Goal: Transaction & Acquisition: Register for event/course

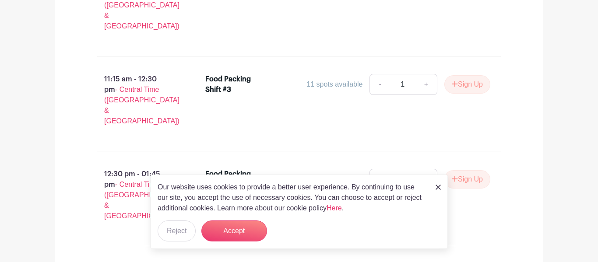
scroll to position [729, 0]
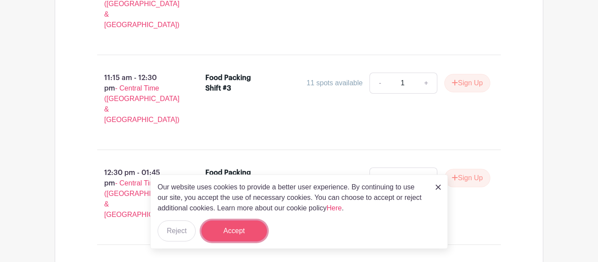
click at [230, 234] on button "Accept" at bounding box center [235, 231] width 66 height 21
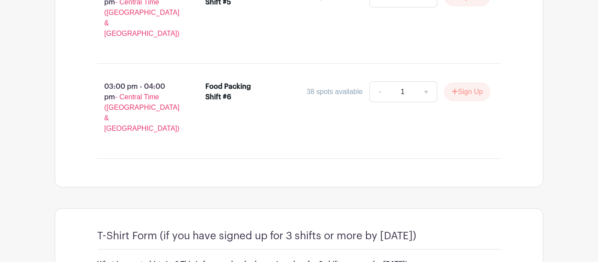
scroll to position [1007, 0]
type input "Small"
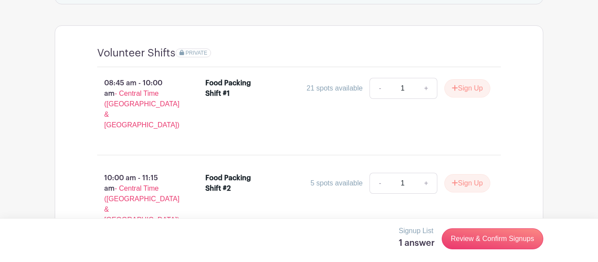
scroll to position [535, 0]
click at [428, 172] on link "+" at bounding box center [427, 182] width 22 height 21
type input "2"
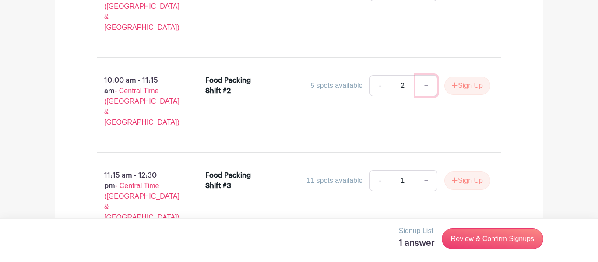
scroll to position [639, 0]
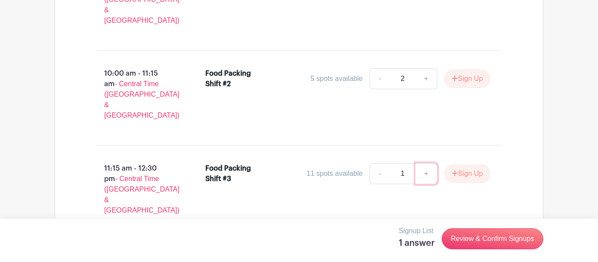
click at [422, 163] on link "+" at bounding box center [427, 173] width 22 height 21
type input "2"
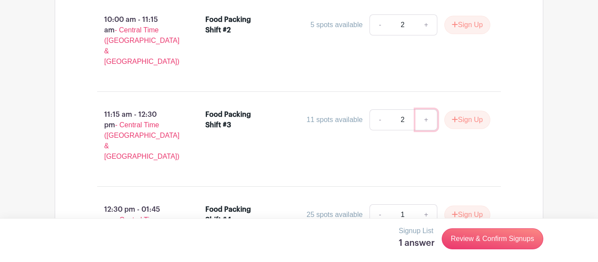
scroll to position [696, 0]
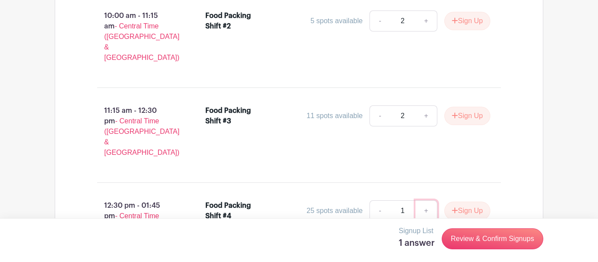
click at [422, 201] on link "+" at bounding box center [427, 211] width 22 height 21
type input "2"
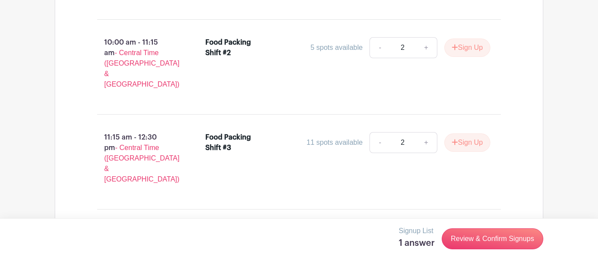
scroll to position [670, 0]
click at [540, 158] on div "Volunteer Shifts PRIVATE 08:45 am - 10:00 am - Central Time ([GEOGRAPHIC_DATA] …" at bounding box center [299, 206] width 489 height 634
click at [381, 37] on link "-" at bounding box center [380, 47] width 20 height 21
type input "1"
click at [379, 132] on link "-" at bounding box center [380, 142] width 20 height 21
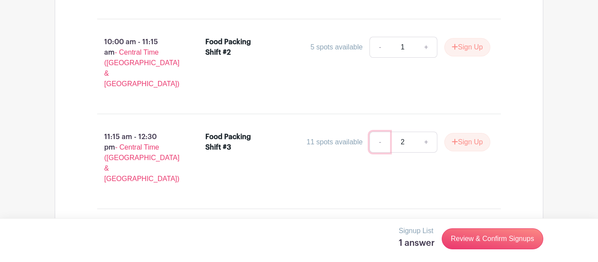
type input "1"
click at [378, 227] on link "-" at bounding box center [380, 237] width 20 height 21
type input "1"
click at [559, 44] on main "Log In Sign Up for Free Vrdur Foundation Feeding Bodies, Reaching Souls. Create…" at bounding box center [299, 25] width 598 height 1390
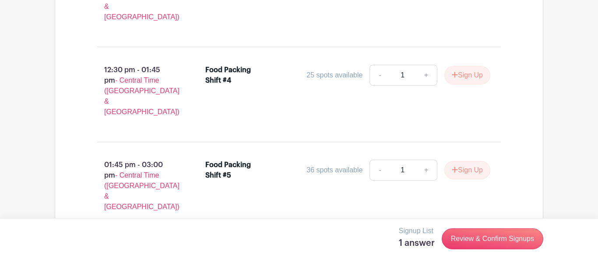
scroll to position [1007, 0]
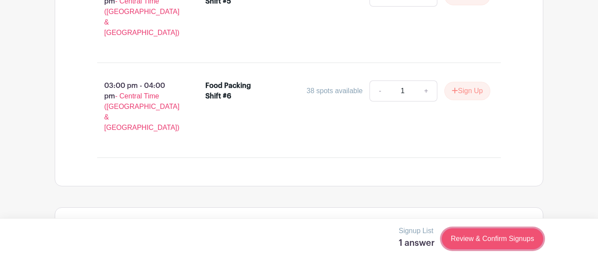
click at [478, 246] on link "Review & Confirm Signups" at bounding box center [493, 239] width 102 height 21
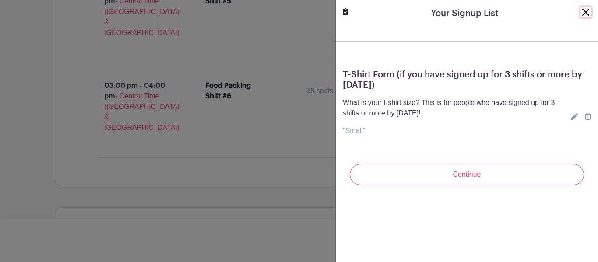
click at [589, 16] on button "Close" at bounding box center [586, 12] width 11 height 11
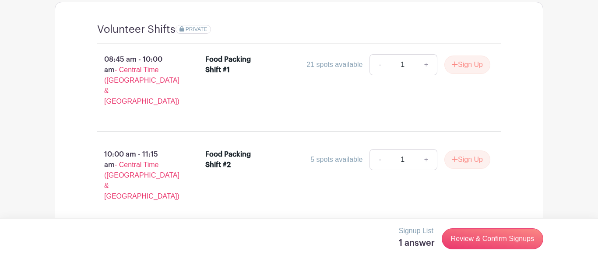
scroll to position [562, 0]
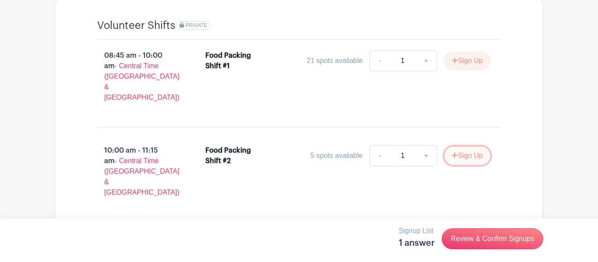
click at [472, 147] on button "Sign Up" at bounding box center [468, 156] width 46 height 18
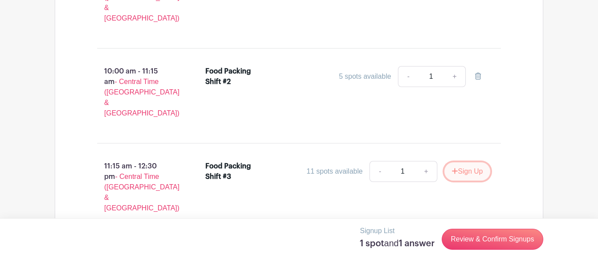
click at [474, 163] on button "Sign Up" at bounding box center [468, 172] width 46 height 18
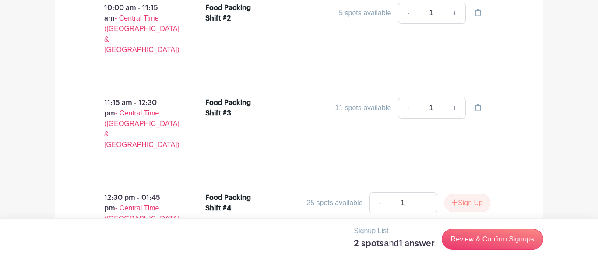
scroll to position [706, 0]
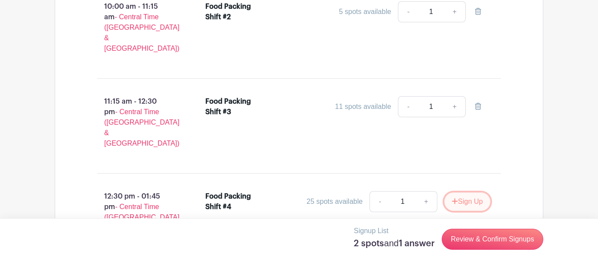
click at [475, 193] on button "Sign Up" at bounding box center [468, 202] width 46 height 18
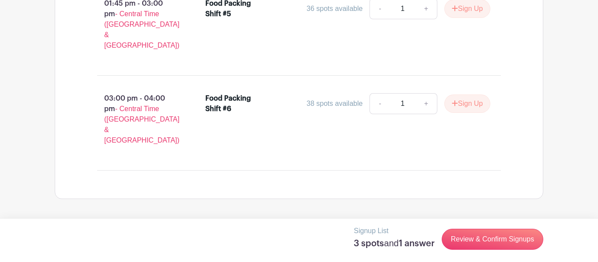
scroll to position [1007, 0]
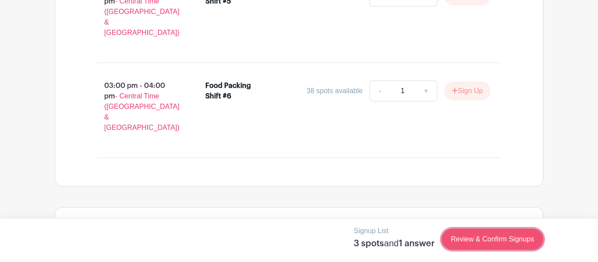
click at [498, 242] on link "Review & Confirm Signups" at bounding box center [493, 239] width 102 height 21
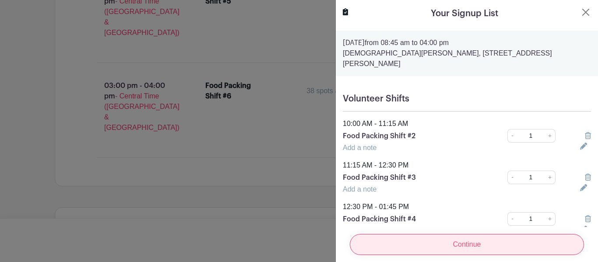
click at [482, 240] on input "Continue" at bounding box center [467, 244] width 234 height 21
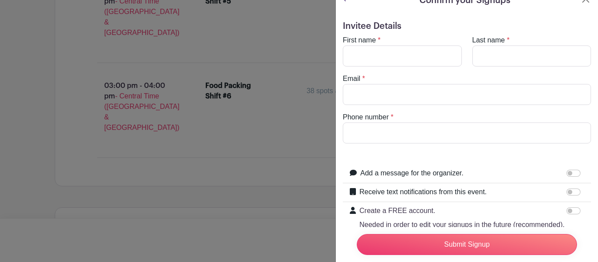
scroll to position [10, 0]
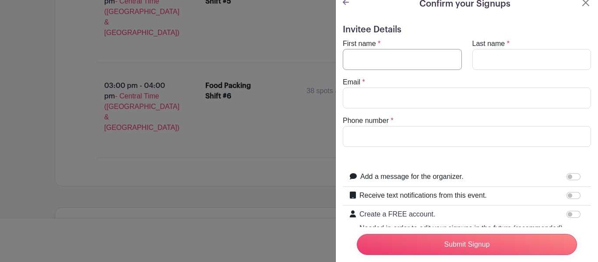
click at [379, 54] on input "First name" at bounding box center [402, 59] width 119 height 21
type input "[PERSON_NAME]"
click at [493, 61] on input "Last name" at bounding box center [532, 59] width 119 height 21
type input "[PERSON_NAME]"
click at [513, 101] on input "Email" at bounding box center [467, 98] width 248 height 21
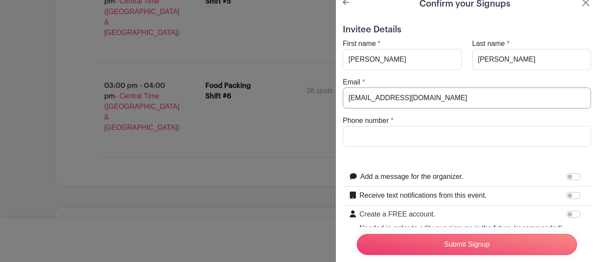
type input "[EMAIL_ADDRESS][DOMAIN_NAME]"
click at [538, 133] on input "Phone number" at bounding box center [467, 136] width 248 height 21
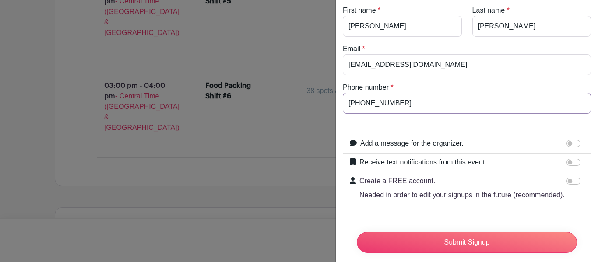
scroll to position [55, 0]
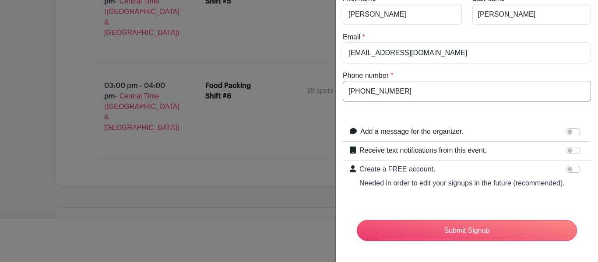
type input "[PHONE_NUMBER]"
click at [571, 134] on input "Add a message for the organizer." at bounding box center [574, 131] width 14 height 7
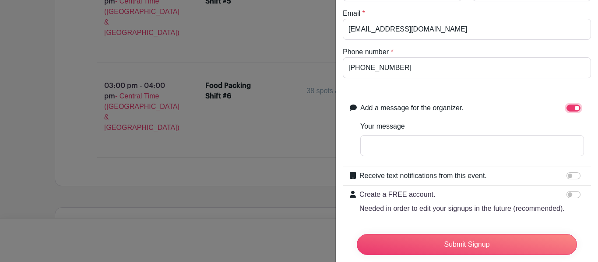
scroll to position [82, 0]
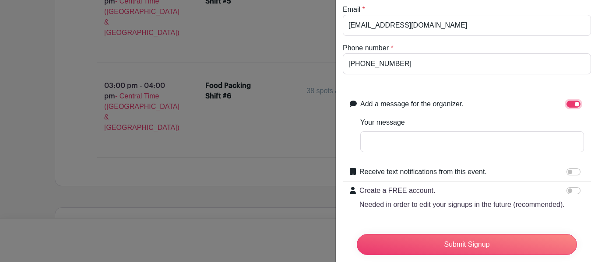
click at [571, 106] on input "Add a message for the organizer." at bounding box center [574, 104] width 14 height 7
checkbox input "false"
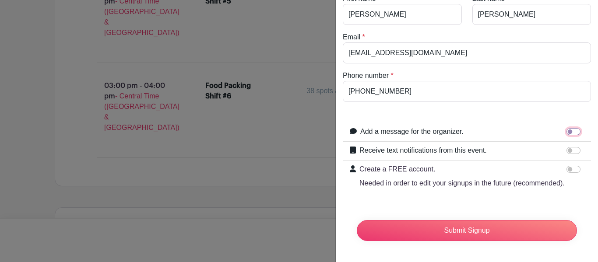
scroll to position [55, 0]
click at [575, 150] on input "Receive text notifications from this event." at bounding box center [574, 150] width 14 height 7
checkbox input "true"
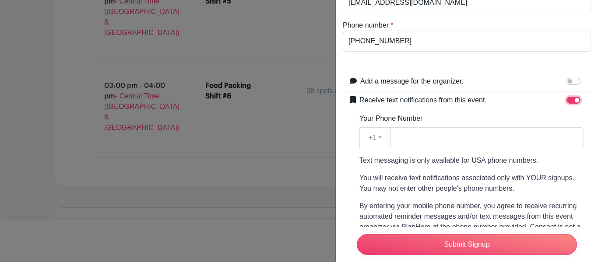
scroll to position [106, 0]
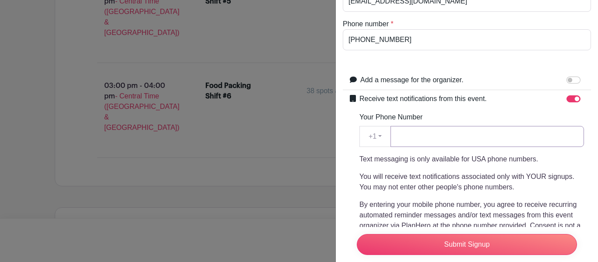
click at [545, 132] on input "Your Phone Number" at bounding box center [488, 136] width 194 height 21
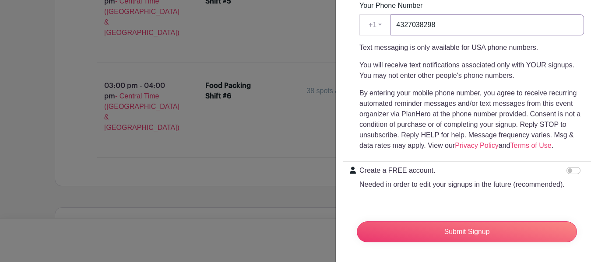
scroll to position [219, 0]
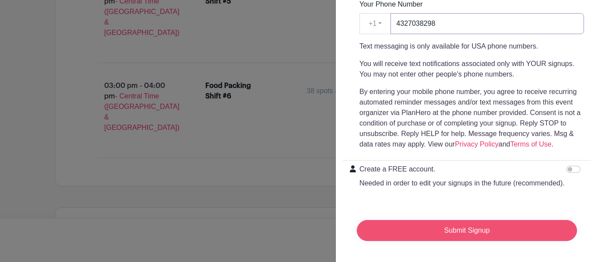
type input "4327038298"
click at [478, 231] on input "Submit Signup" at bounding box center [467, 230] width 220 height 21
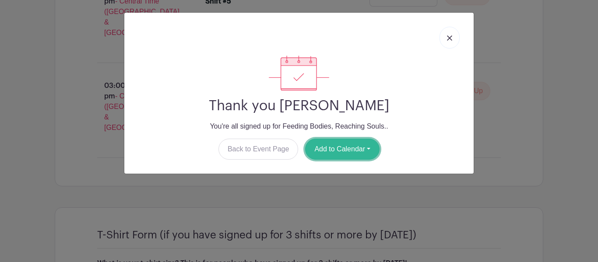
click at [358, 155] on button "Add to Calendar" at bounding box center [342, 149] width 74 height 21
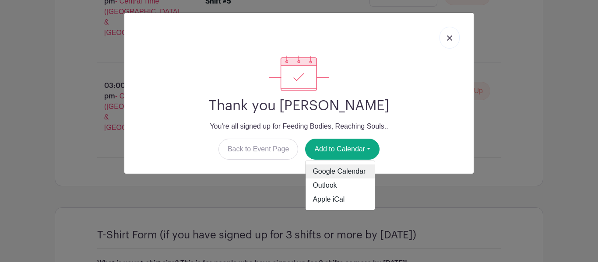
click at [358, 172] on link "Google Calendar" at bounding box center [340, 172] width 69 height 14
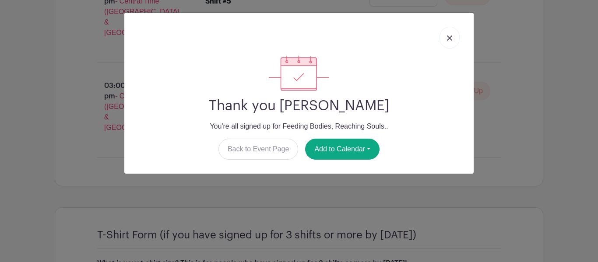
click at [447, 34] on link at bounding box center [450, 38] width 20 height 22
